Goal: Check status: Check status

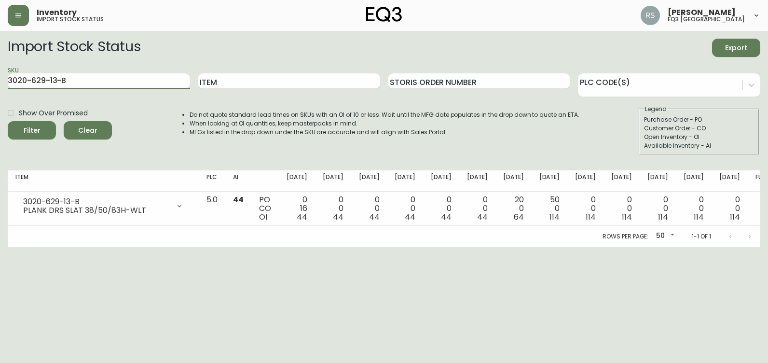
drag, startPoint x: 141, startPoint y: 77, endPoint x: 0, endPoint y: 103, distance: 143.9
click at [0, 103] on html "Inventory import stock status [PERSON_NAME] eq3 [GEOGRAPHIC_DATA] Import Stock …" at bounding box center [384, 123] width 768 height 247
type input "[PHONE_NUMBER]"
click at [113, 76] on input "[PHONE_NUMBER]" at bounding box center [99, 80] width 182 height 15
click at [8, 121] on button "Filter" at bounding box center [32, 130] width 48 height 18
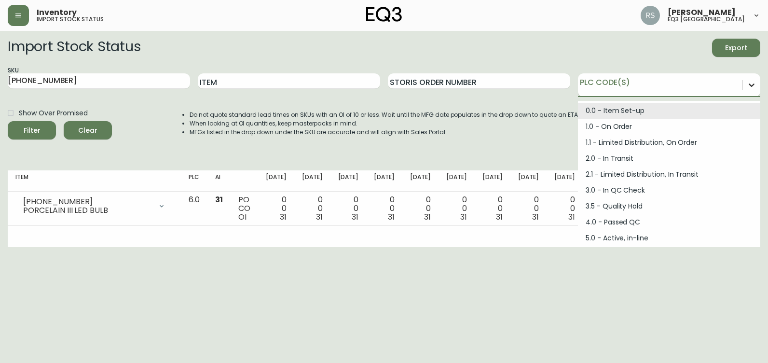
click at [751, 81] on icon at bounding box center [752, 85] width 10 height 10
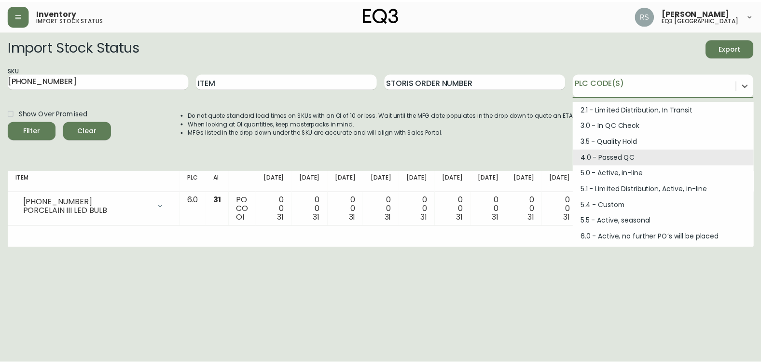
scroll to position [130, 0]
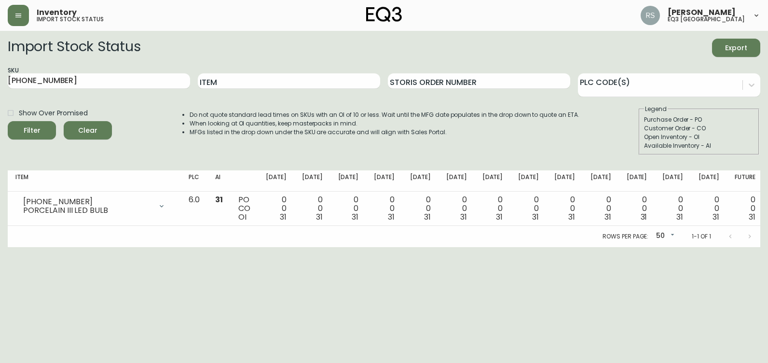
click at [738, 247] on html "Inventory import stock status [PERSON_NAME] eq3 [GEOGRAPHIC_DATA] Import Stock …" at bounding box center [384, 123] width 768 height 247
click at [29, 247] on html "Inventory import stock status [PERSON_NAME] eq3 [GEOGRAPHIC_DATA] Import Stock …" at bounding box center [384, 123] width 768 height 247
drag, startPoint x: 734, startPoint y: 296, endPoint x: 640, endPoint y: 232, distance: 112.9
click at [734, 247] on html "Inventory import stock status [PERSON_NAME] eq3 [GEOGRAPHIC_DATA] Import Stock …" at bounding box center [384, 123] width 768 height 247
drag, startPoint x: 67, startPoint y: 86, endPoint x: 21, endPoint y: 64, distance: 50.9
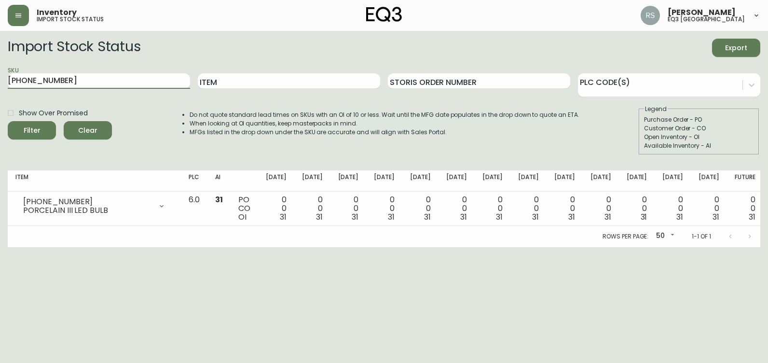
click at [0, 78] on main "Import Stock Status Export SKU [PHONE_NUMBER] Item Storis Order Number PLC Code…" at bounding box center [384, 139] width 768 height 216
click at [290, 73] on input "Item" at bounding box center [289, 80] width 182 height 15
type input "LED"
click at [8, 121] on button "Filter" at bounding box center [32, 130] width 48 height 18
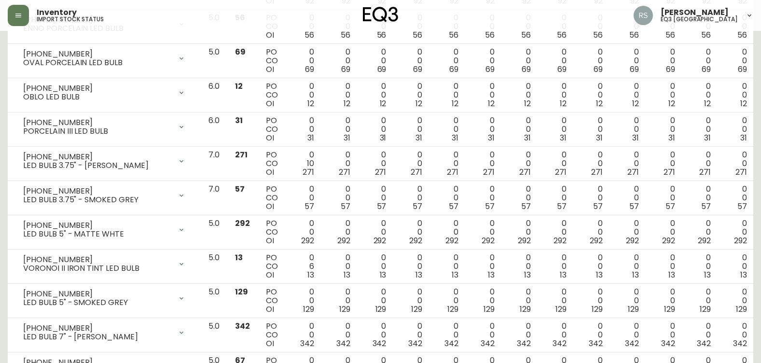
scroll to position [386, 0]
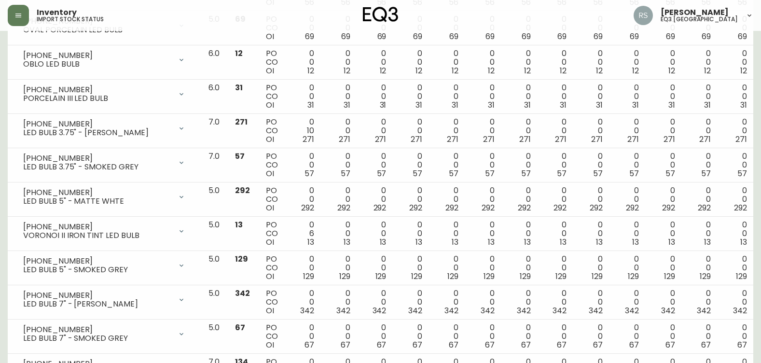
click at [0, 84] on html "Inventory import stock status [PERSON_NAME] eq3 [GEOGRAPHIC_DATA] Import Stock …" at bounding box center [380, 200] width 761 height 1172
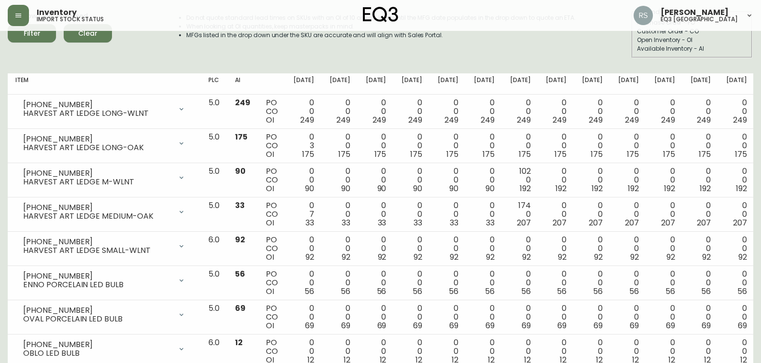
scroll to position [0, 0]
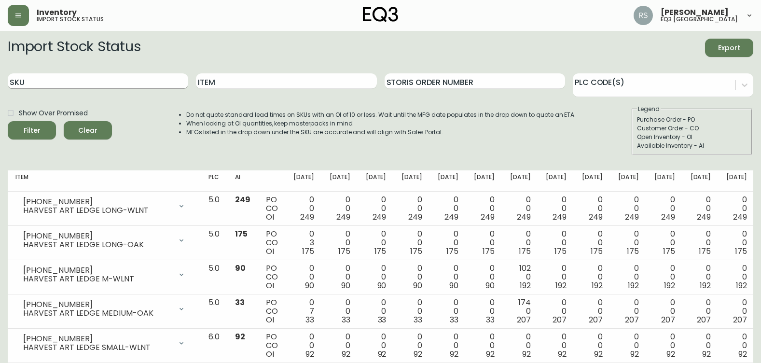
click at [83, 86] on input "SKU" at bounding box center [98, 80] width 181 height 15
paste input "3020-982-40-B"
type input "3020-982-40-B"
click at [8, 121] on button "Filter" at bounding box center [32, 130] width 48 height 18
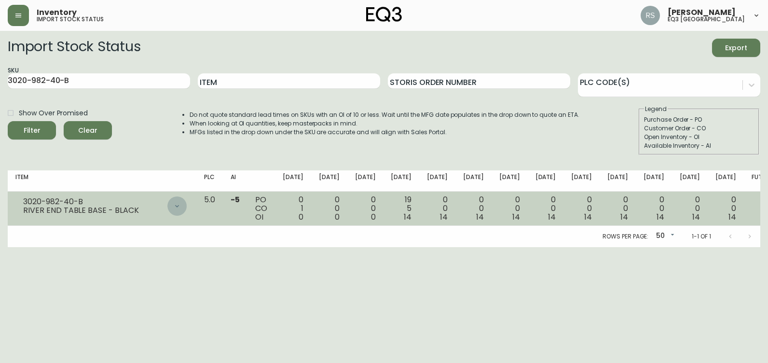
click at [187, 211] on div at bounding box center [176, 205] width 19 height 19
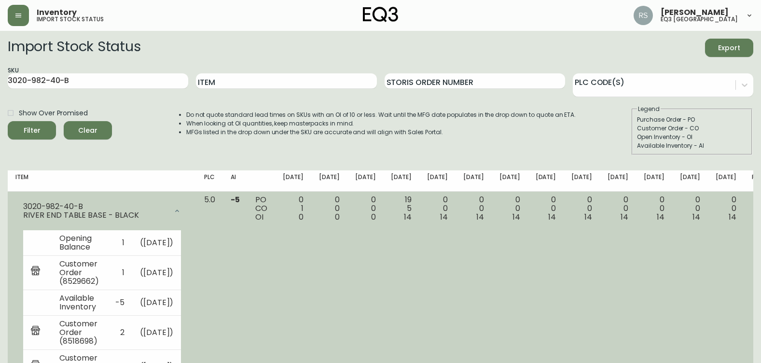
drag, startPoint x: 746, startPoint y: 308, endPoint x: 741, endPoint y: 306, distance: 5.6
click at [746, 308] on td "0 0 14" at bounding box center [762, 345] width 36 height 307
